Goal: Task Accomplishment & Management: Use online tool/utility

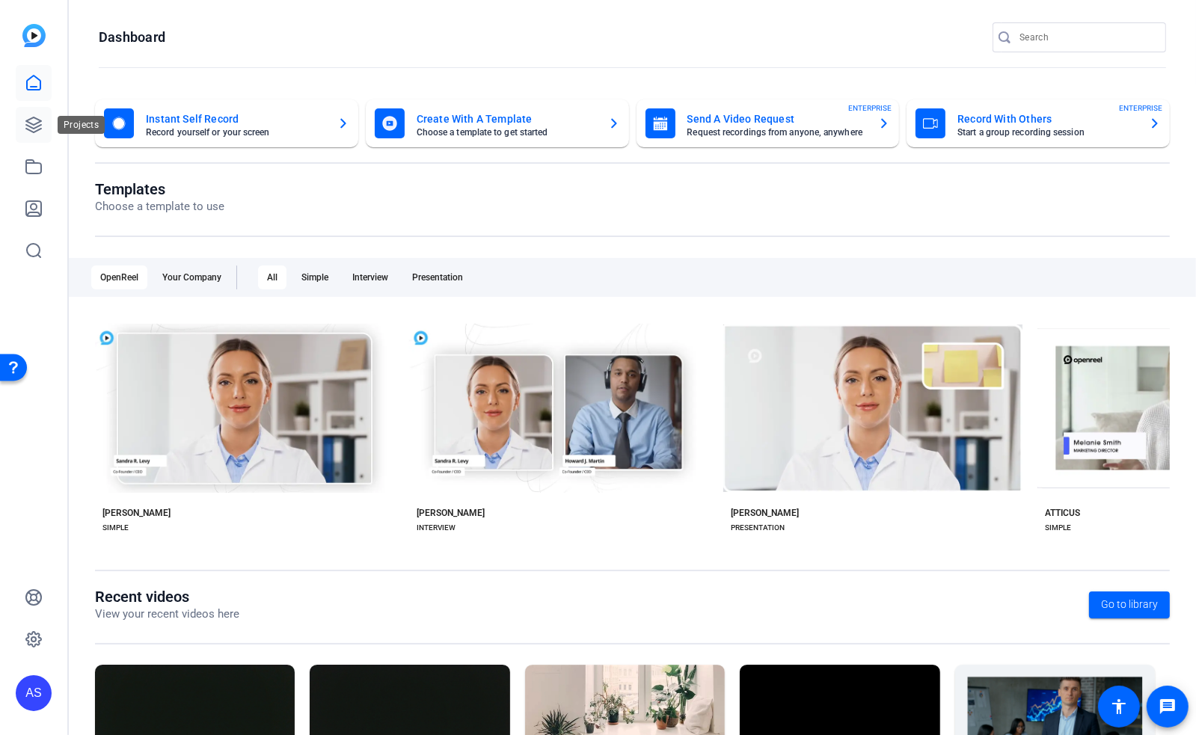
click at [28, 129] on icon at bounding box center [33, 124] width 15 height 15
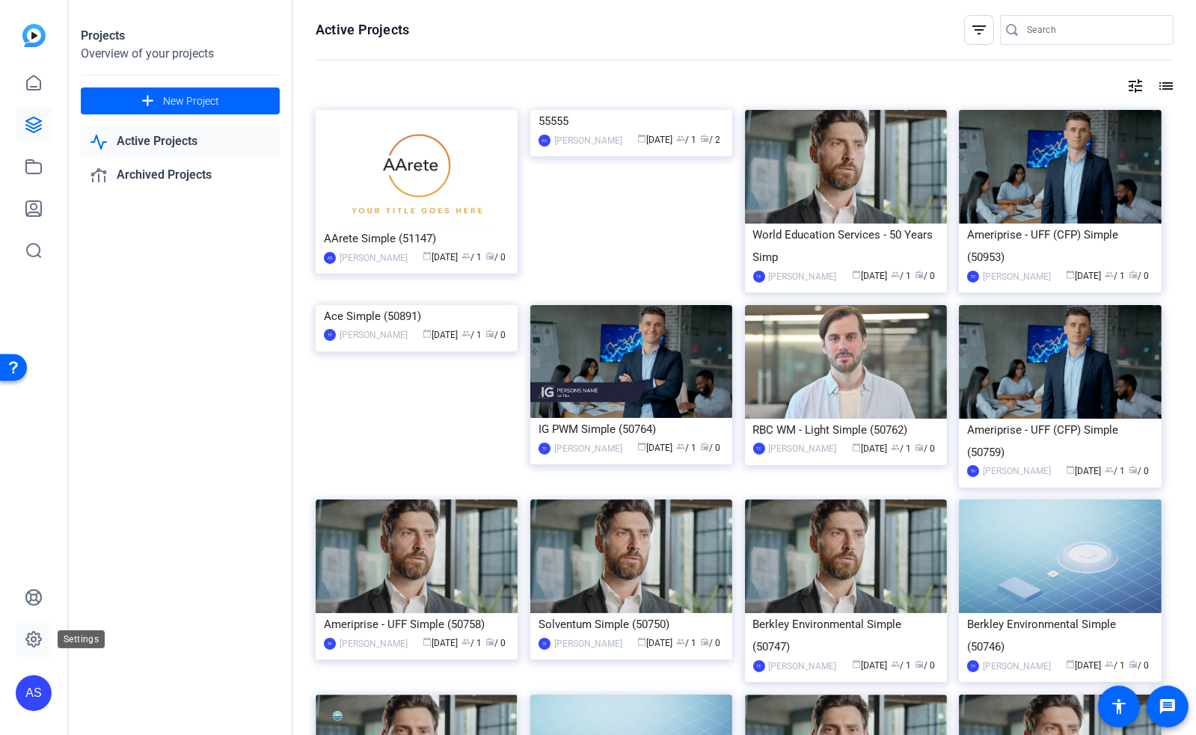
click at [33, 642] on icon at bounding box center [33, 639] width 4 height 4
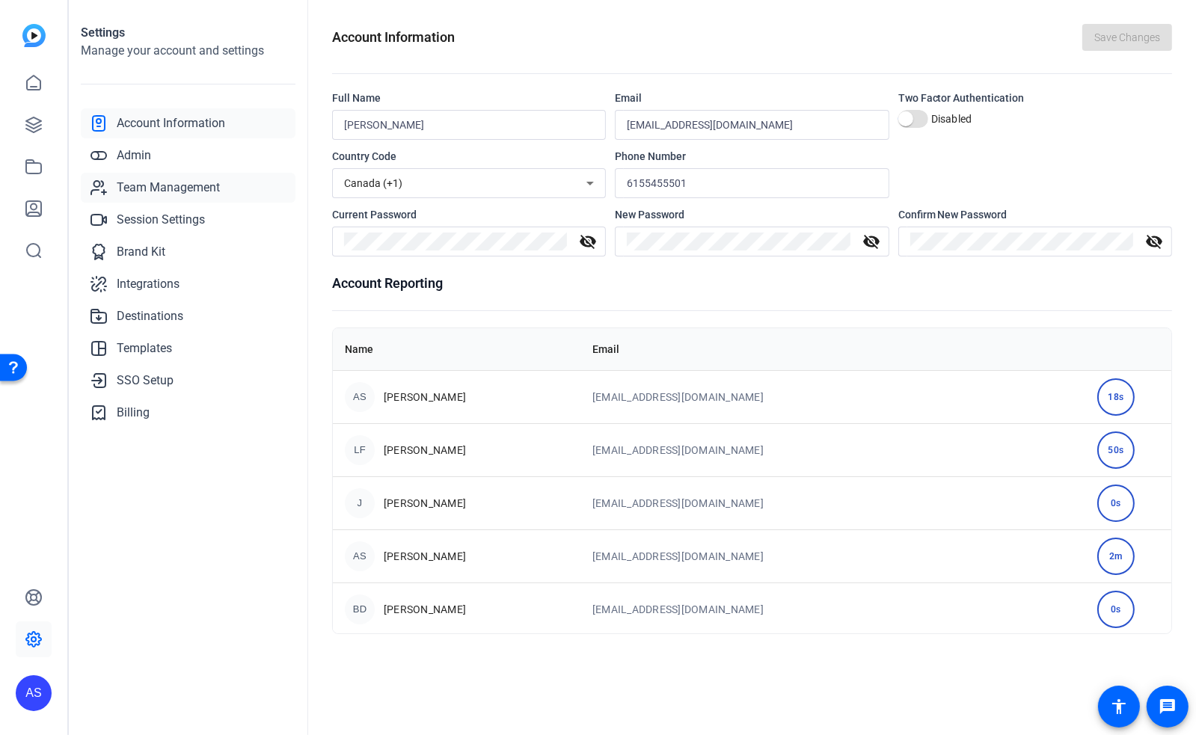
click at [147, 180] on span "Team Management" at bounding box center [168, 188] width 103 height 18
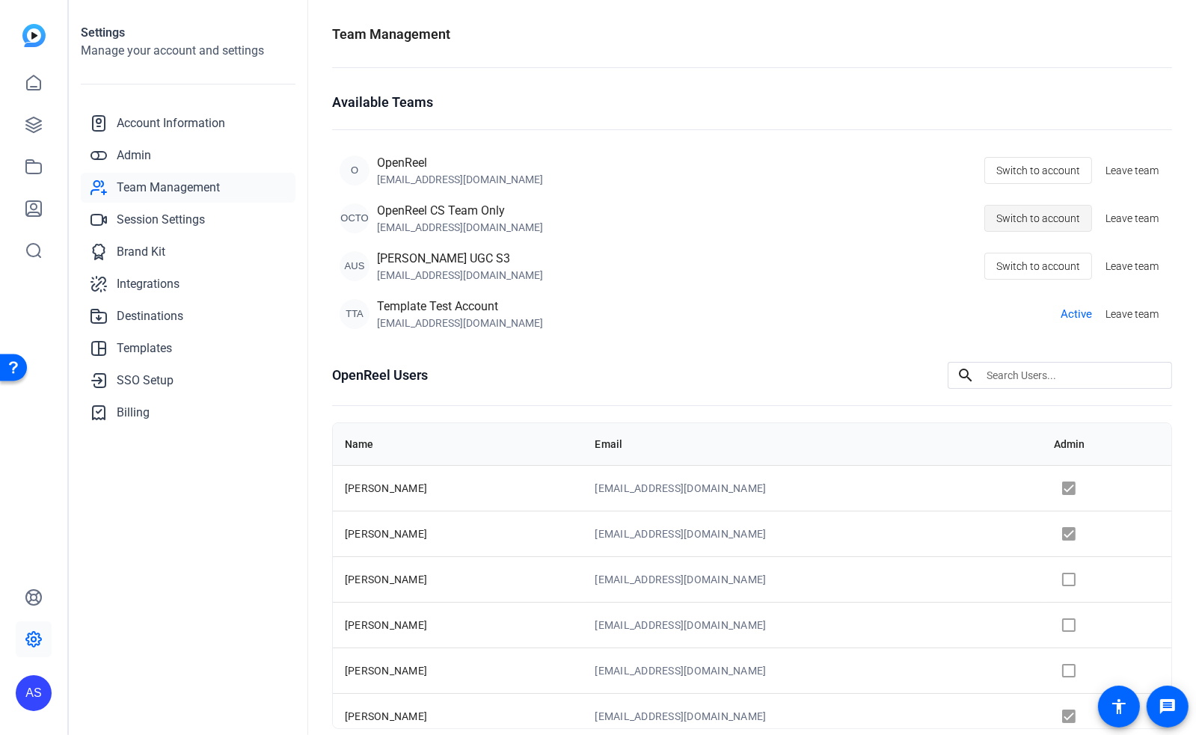
click at [1059, 215] on span "Switch to account" at bounding box center [1039, 218] width 84 height 28
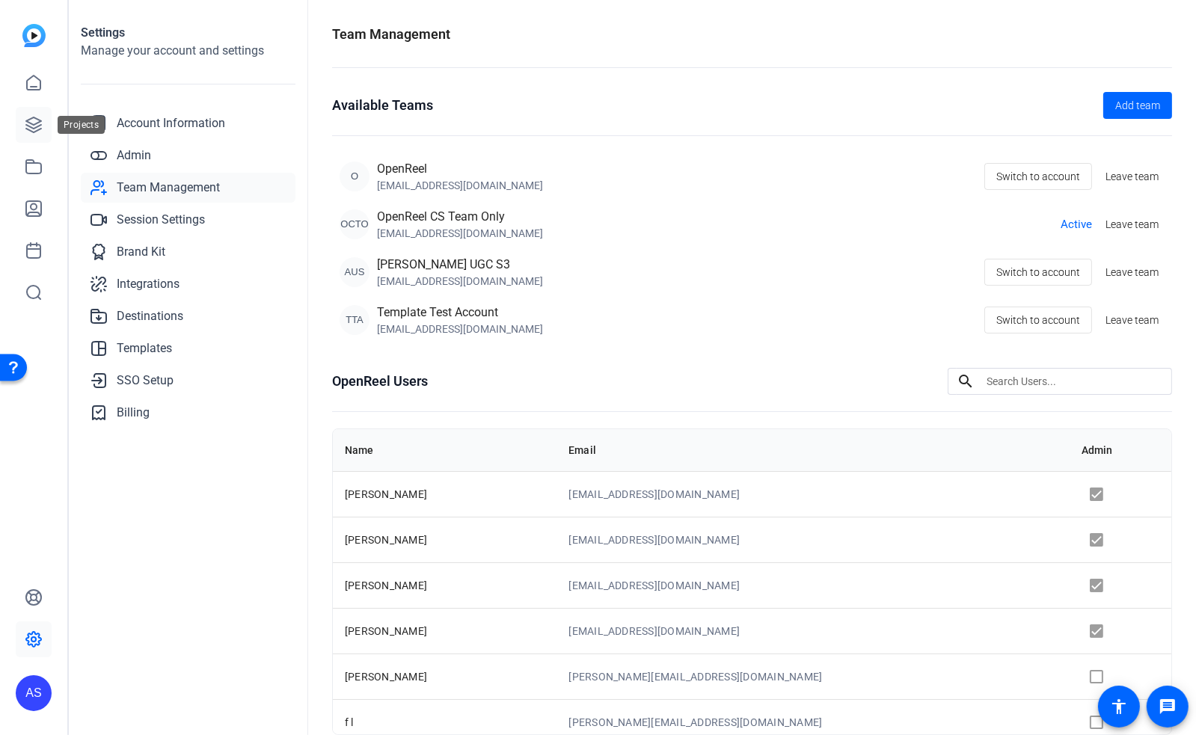
drag, startPoint x: 34, startPoint y: 123, endPoint x: 36, endPoint y: 132, distance: 9.1
click at [36, 123] on icon at bounding box center [33, 124] width 15 height 15
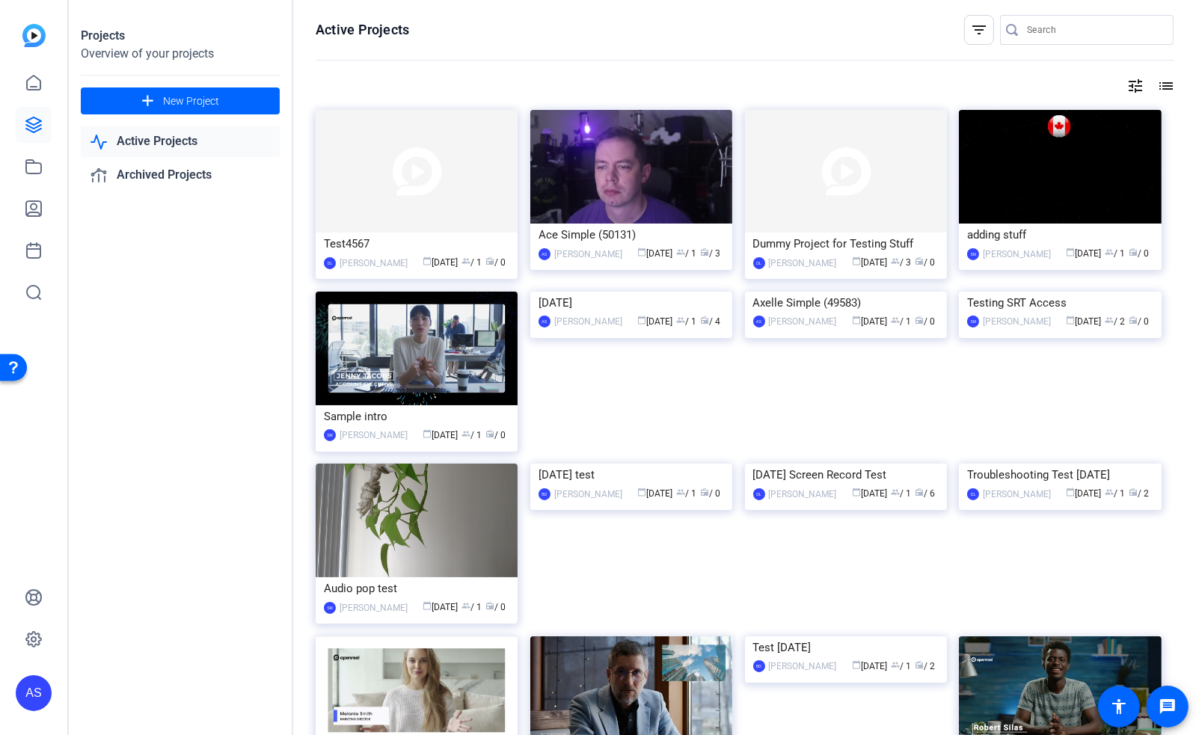
click at [568, 292] on img at bounding box center [631, 292] width 202 height 0
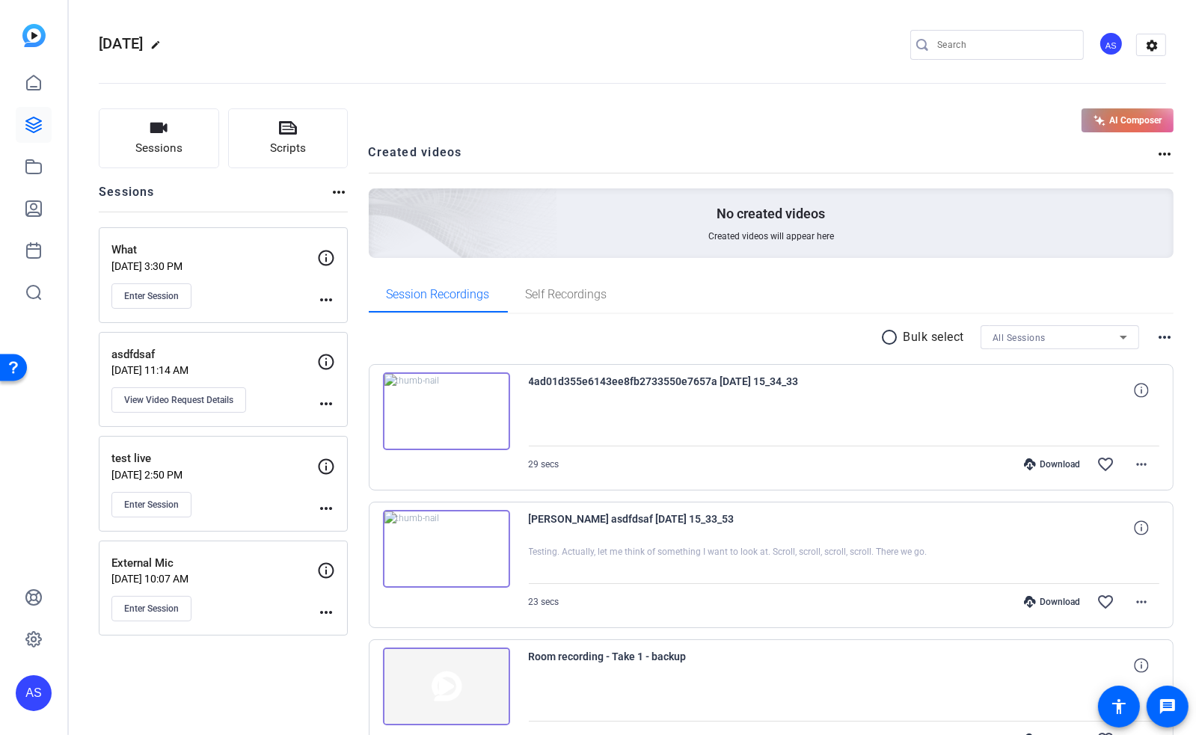
click at [331, 256] on icon at bounding box center [326, 258] width 18 height 18
click at [159, 299] on span "Enter Session" at bounding box center [151, 296] width 55 height 12
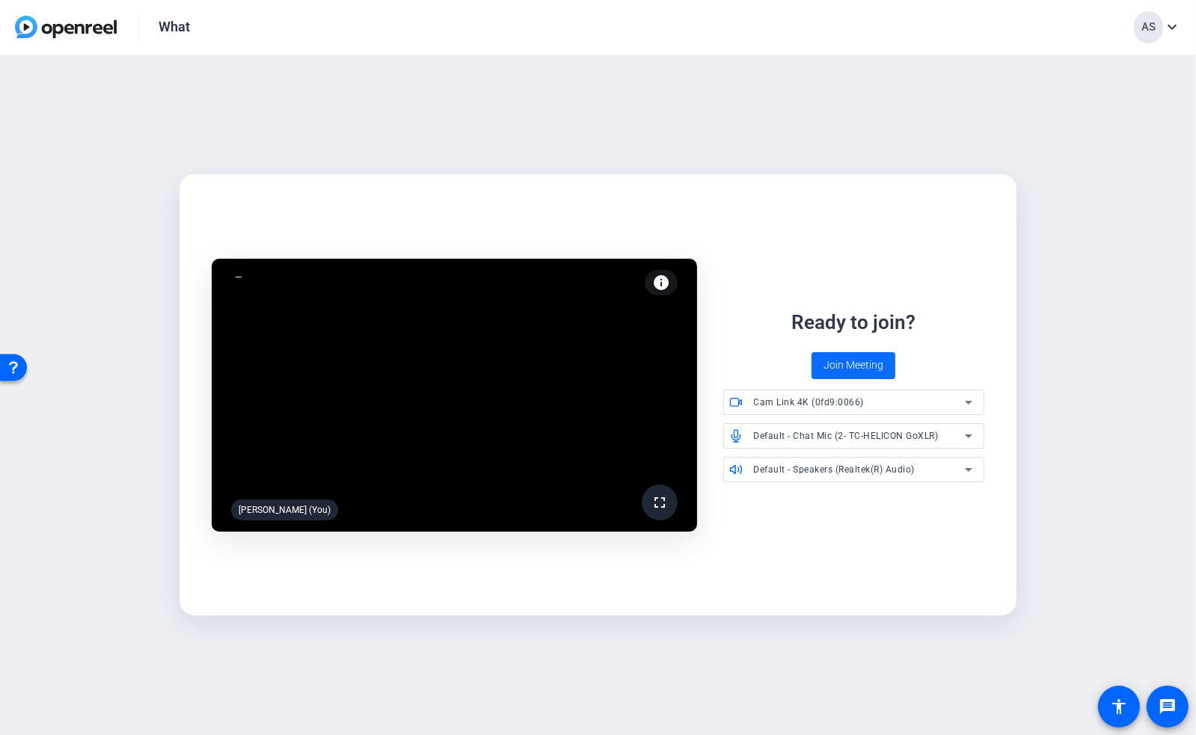
click at [866, 370] on span "Join Meeting" at bounding box center [854, 366] width 60 height 16
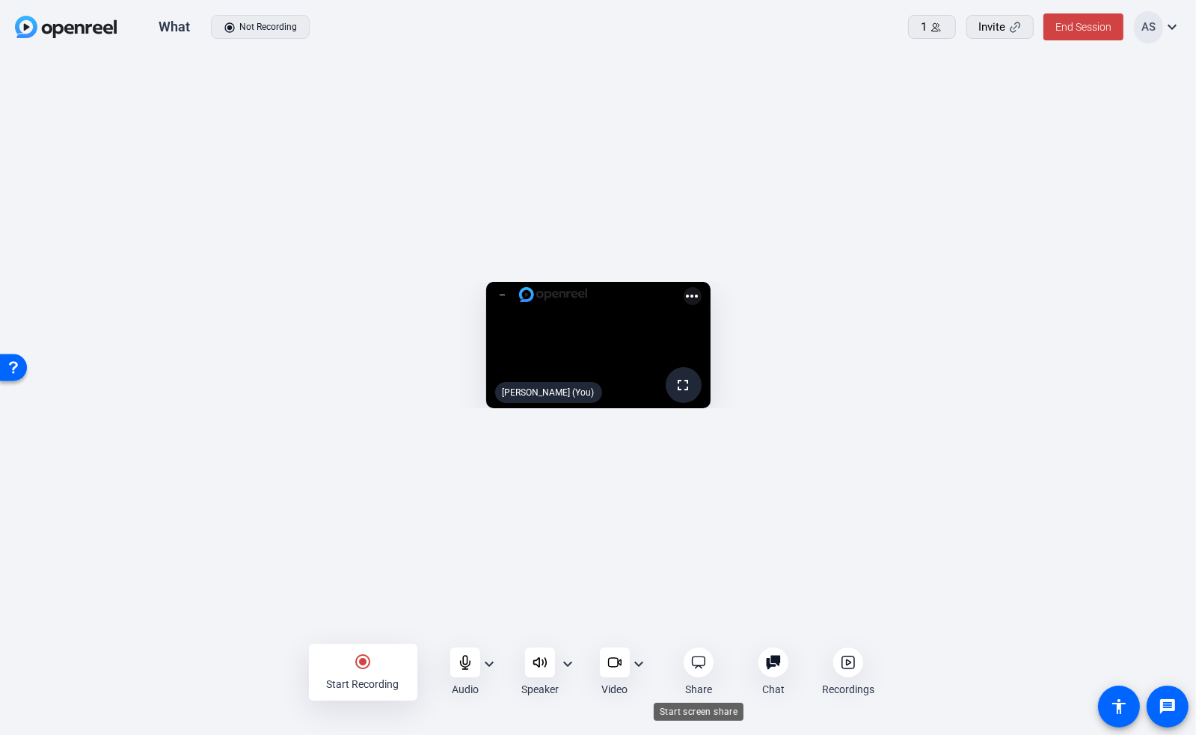
click at [700, 664] on icon at bounding box center [698, 662] width 15 height 15
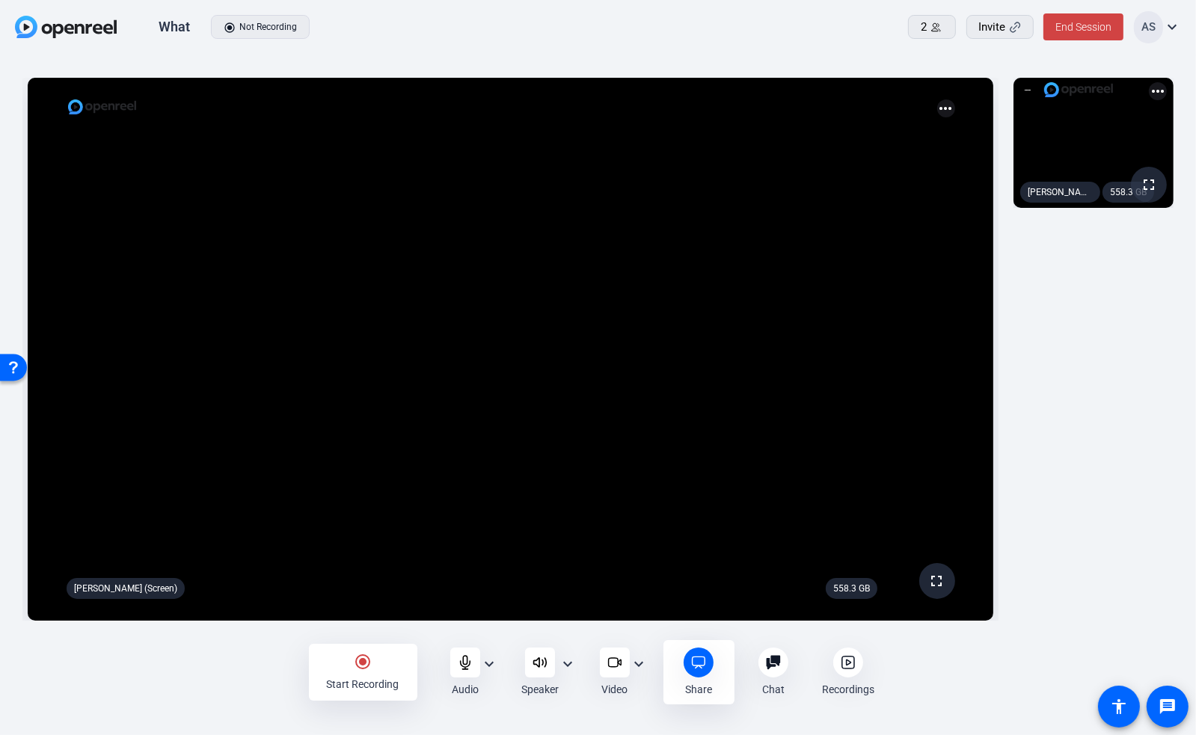
click at [370, 672] on div "radio_button_checked Start Recording" at bounding box center [363, 672] width 108 height 57
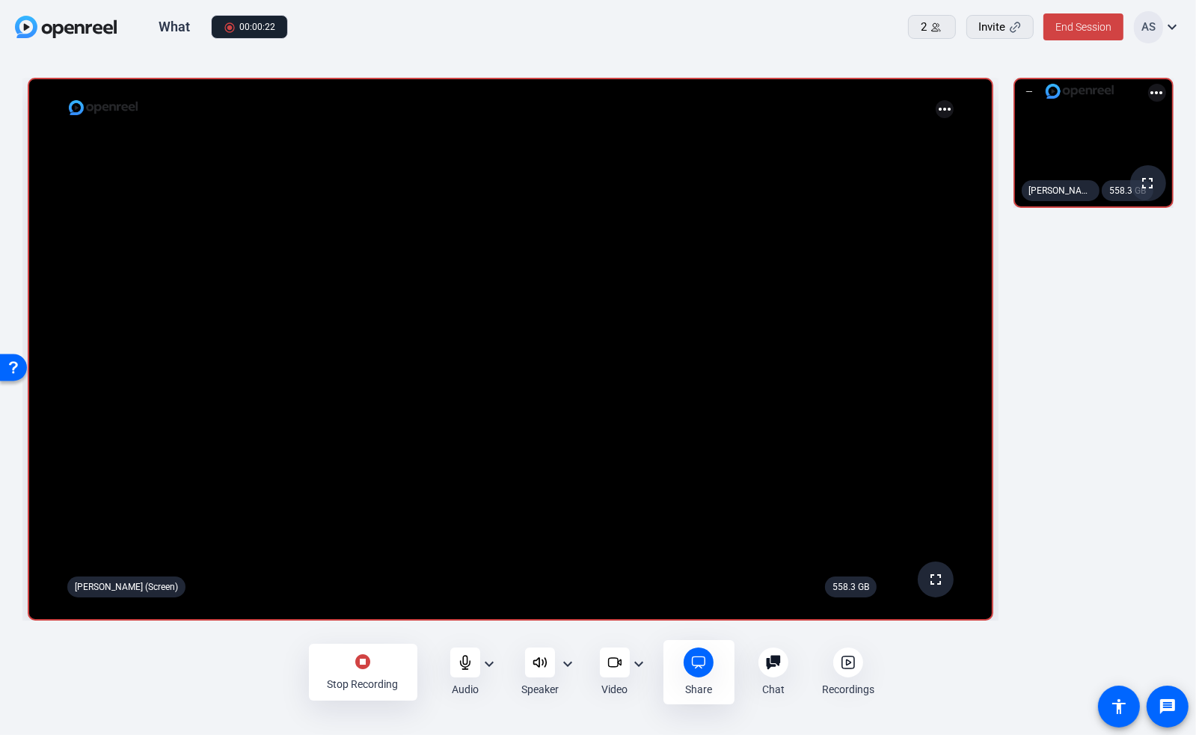
click at [377, 655] on div "stop_circle Stop Recording" at bounding box center [363, 672] width 108 height 57
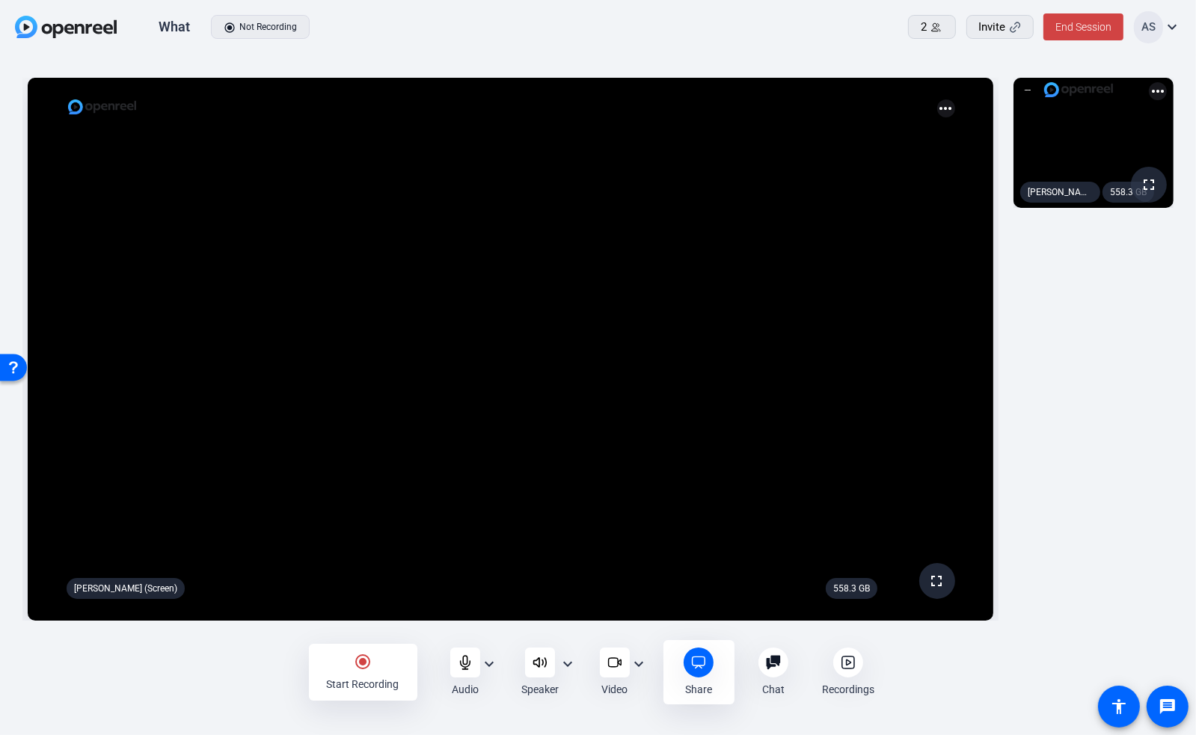
click at [859, 663] on div at bounding box center [849, 663] width 30 height 30
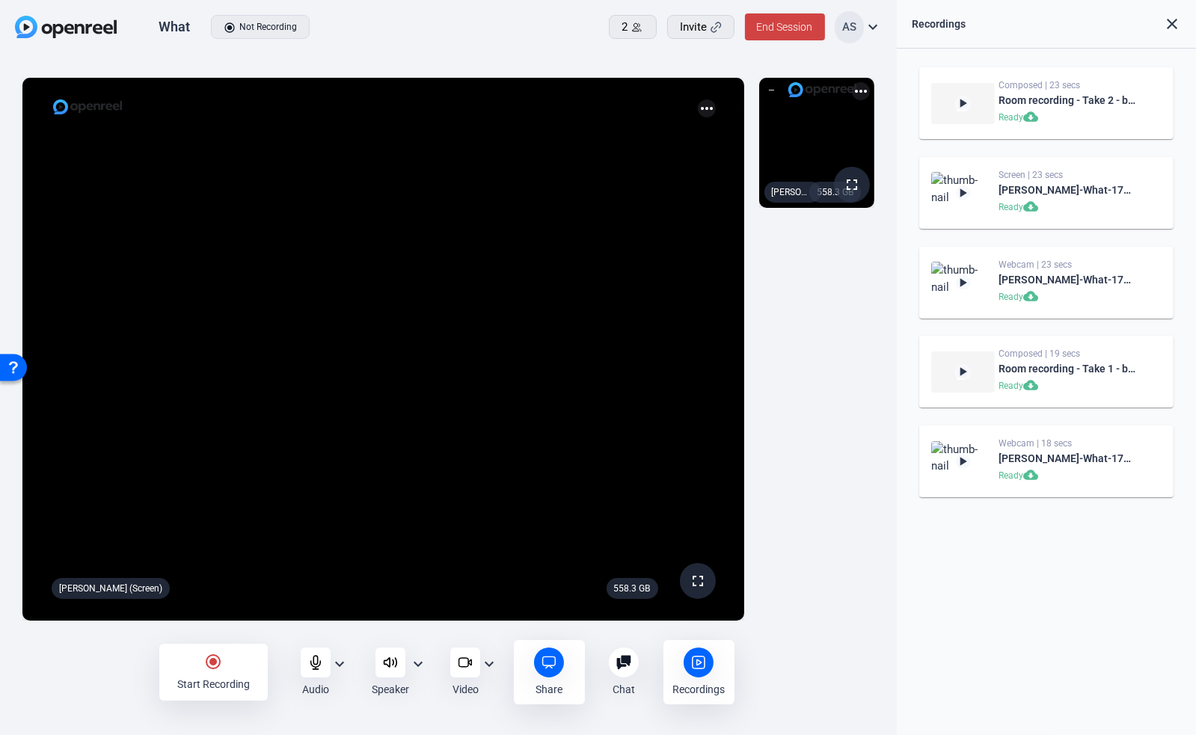
click at [964, 195] on mat-icon "play_arrow" at bounding box center [963, 193] width 15 height 15
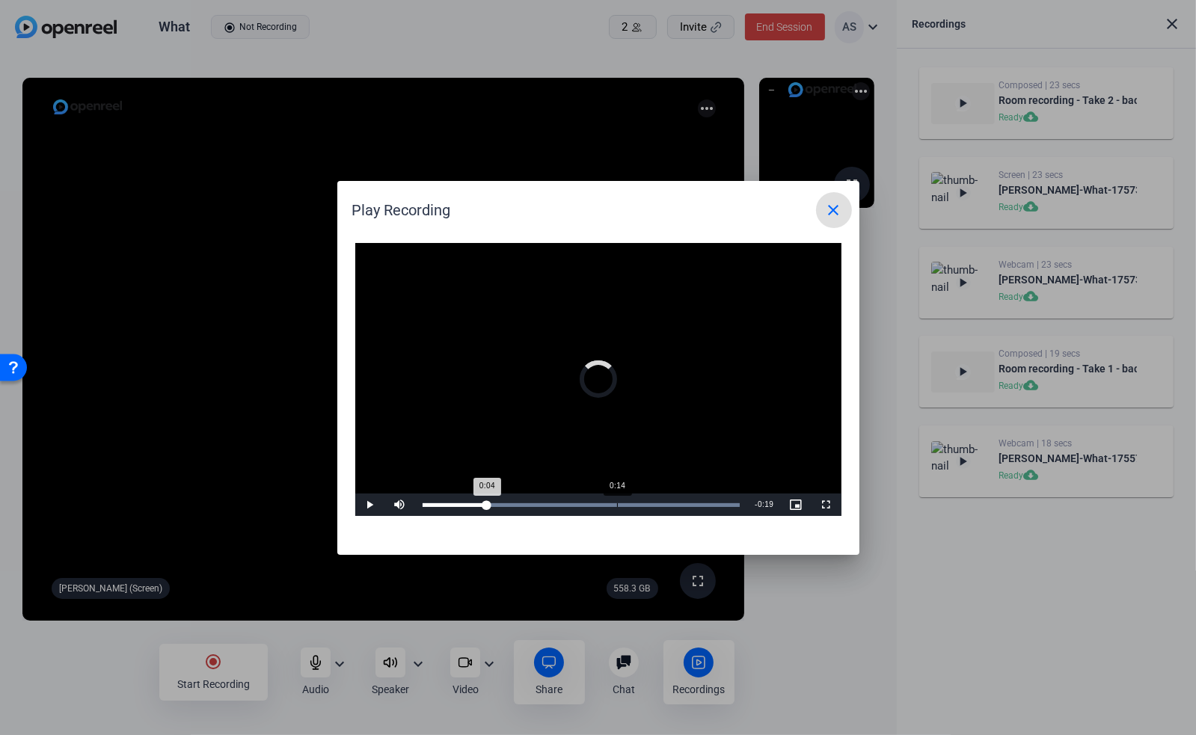
click at [617, 502] on div "Loaded : 100.00% 0:14 0:04" at bounding box center [581, 505] width 333 height 22
click at [689, 509] on div "Loaded : 100.00% 0:18 0:14" at bounding box center [581, 505] width 333 height 22
click at [835, 212] on mat-icon "close" at bounding box center [834, 210] width 18 height 18
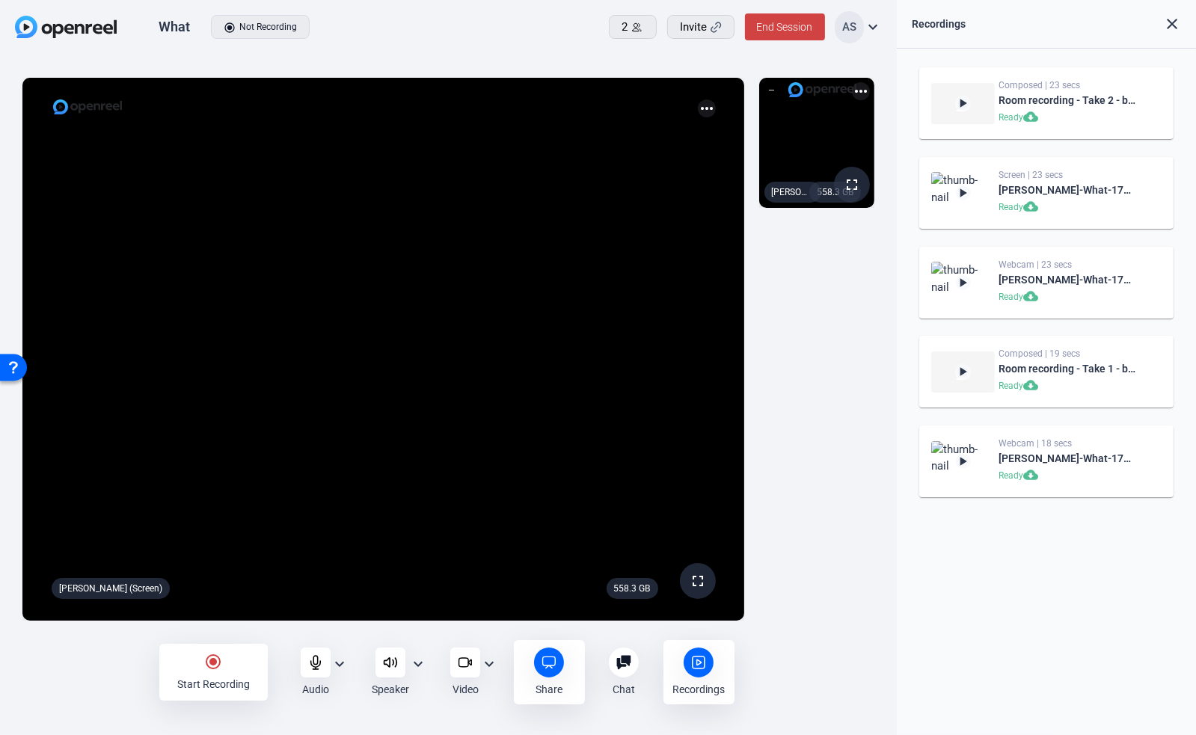
click at [959, 284] on mat-icon "play_arrow" at bounding box center [963, 282] width 15 height 15
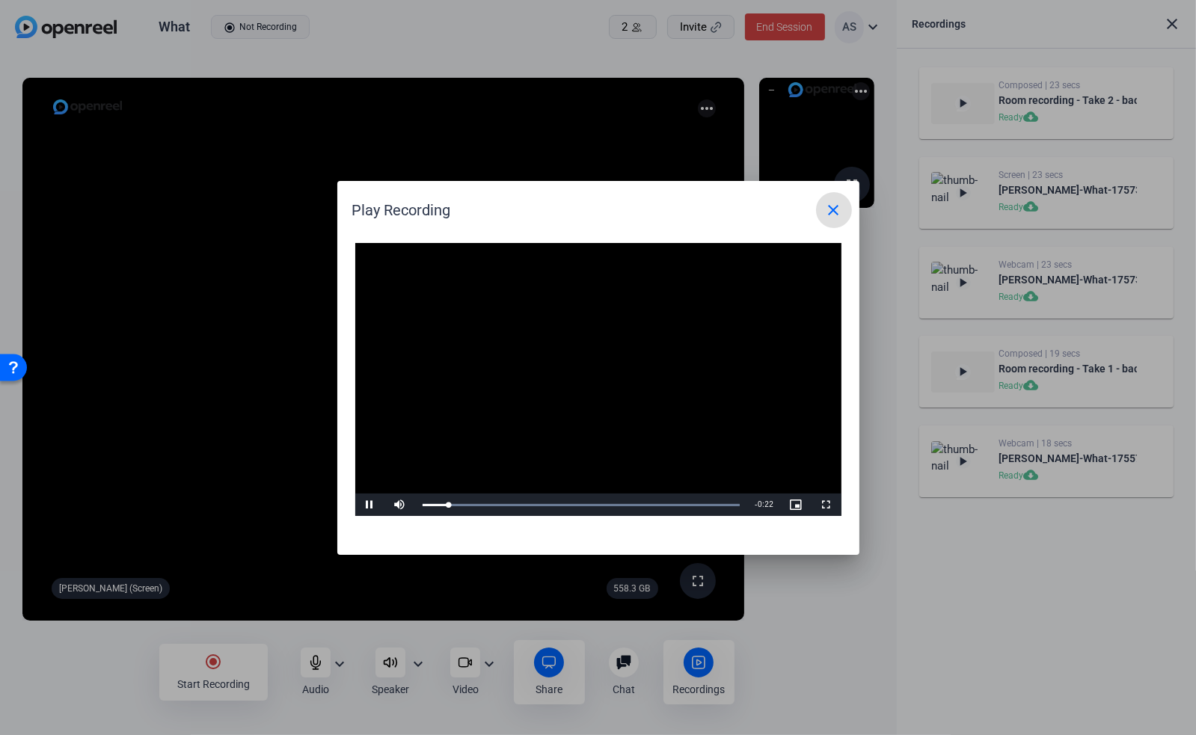
click at [847, 206] on span at bounding box center [834, 210] width 36 height 36
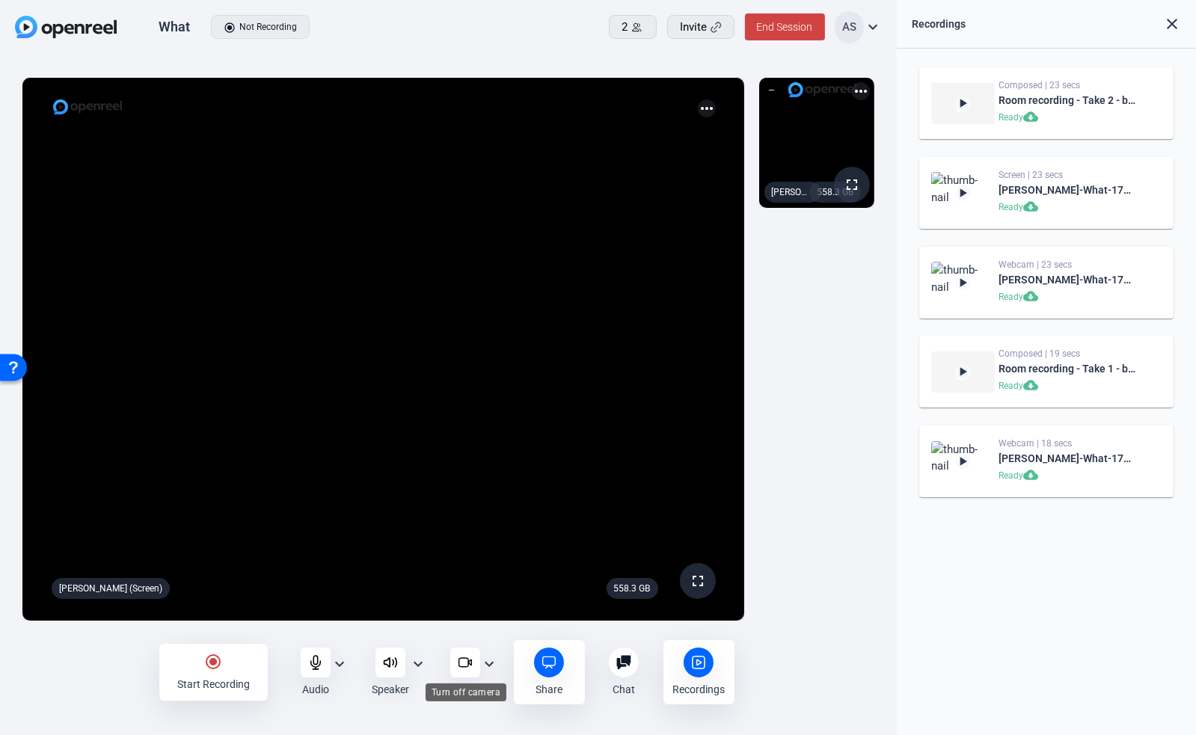
click at [459, 656] on icon at bounding box center [465, 662] width 15 height 15
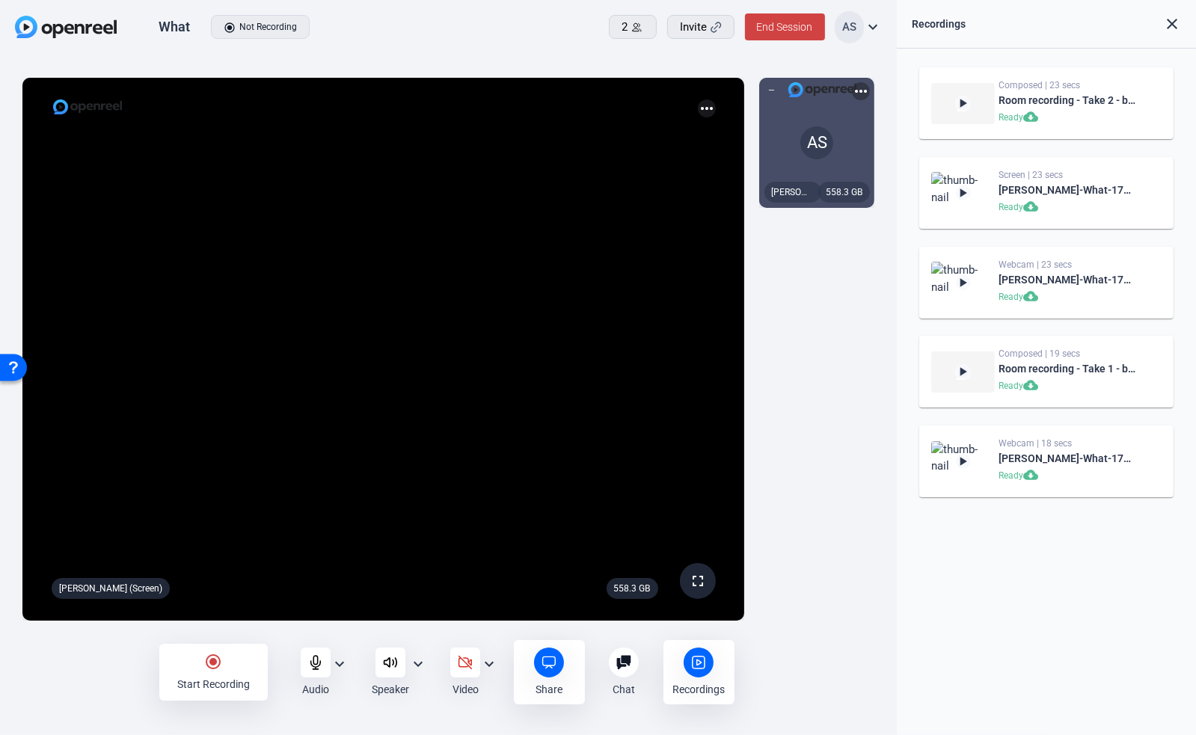
click at [216, 670] on mat-icon "radio_button_checked" at bounding box center [213, 662] width 18 height 18
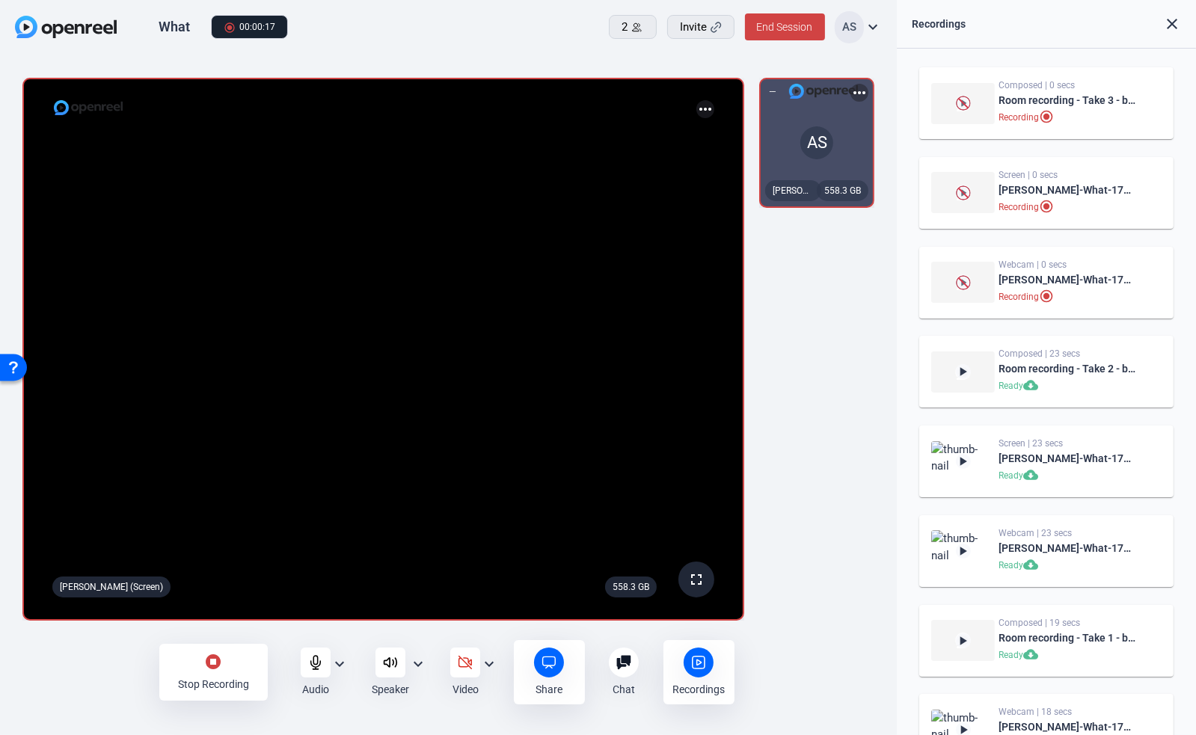
click at [212, 664] on mat-icon "stop_circle" at bounding box center [213, 662] width 18 height 18
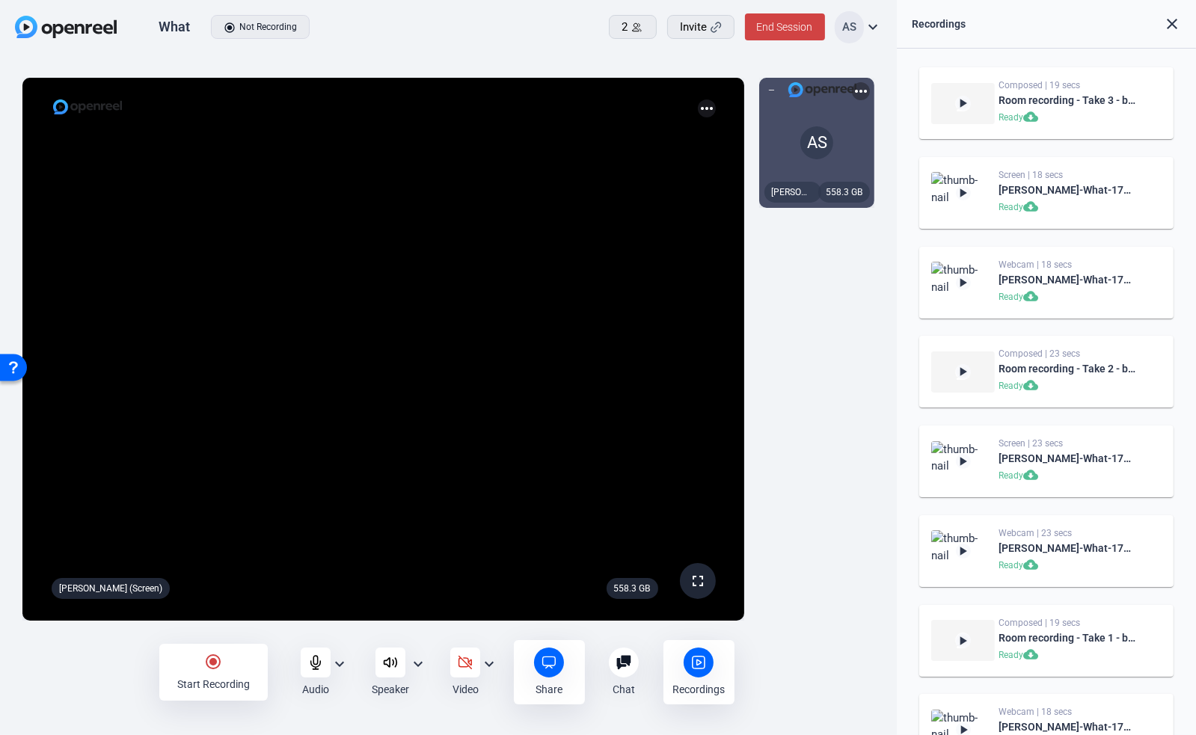
click at [966, 187] on mat-icon "play_arrow" at bounding box center [963, 193] width 15 height 15
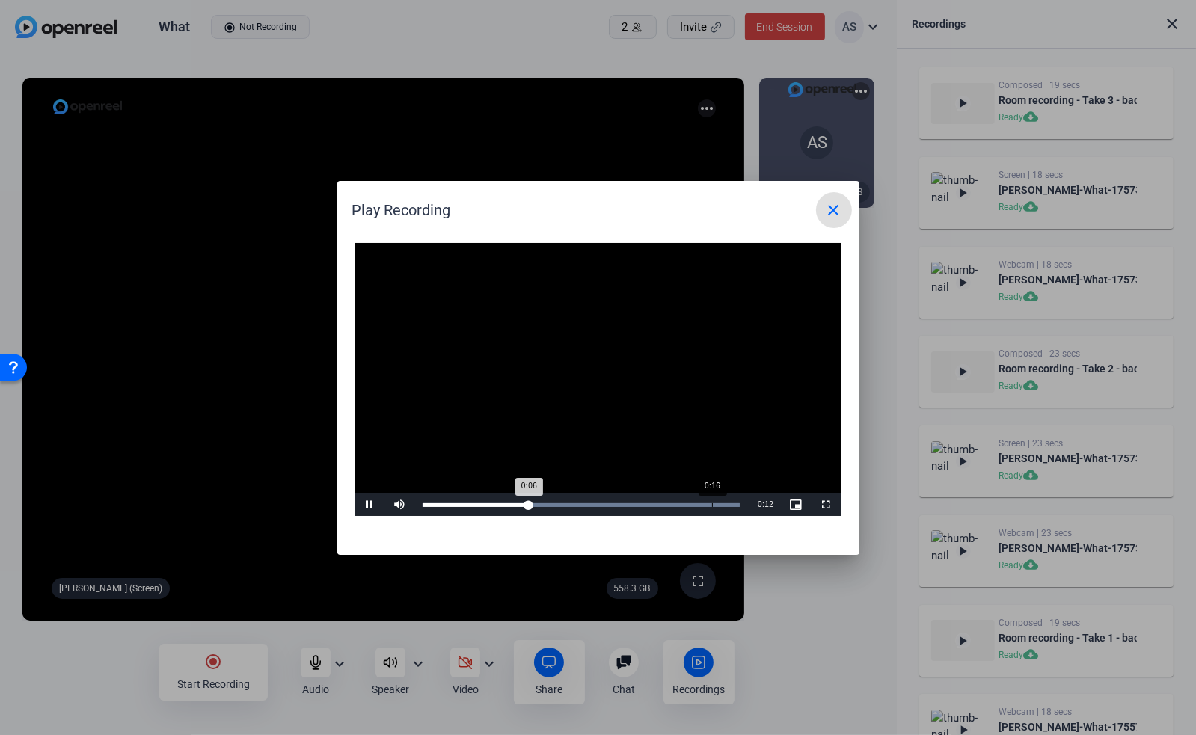
click at [709, 505] on div "Progress Bar" at bounding box center [582, 506] width 318 height 4
click at [832, 214] on mat-icon "close" at bounding box center [834, 210] width 18 height 18
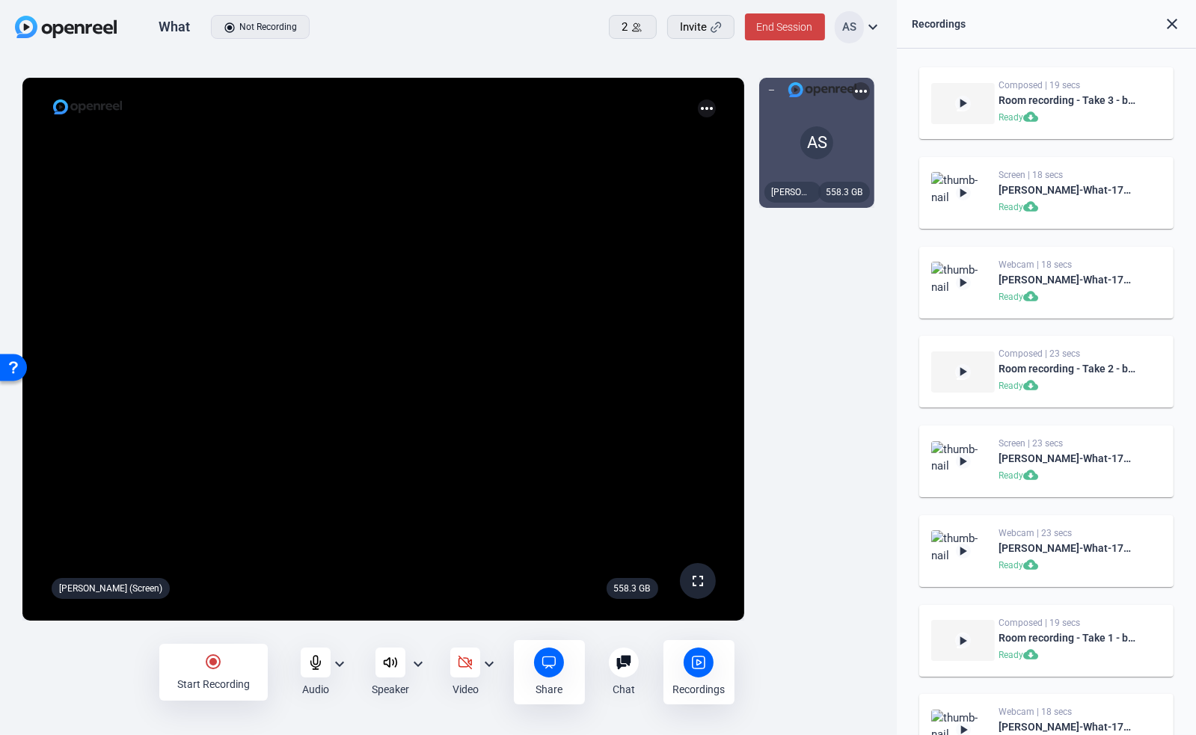
click at [956, 283] on mat-icon "play_arrow" at bounding box center [963, 282] width 15 height 15
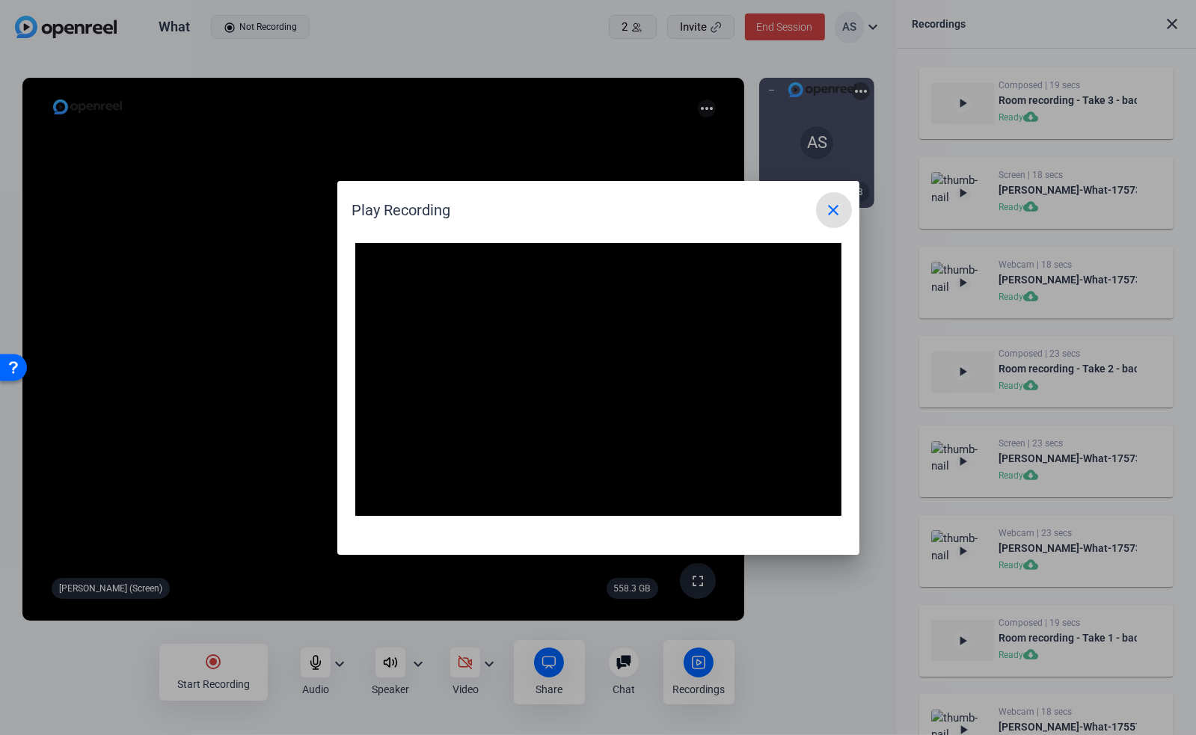
click at [836, 211] on mat-icon "close" at bounding box center [834, 210] width 18 height 18
